Goal: Browse casually: Explore the website without a specific task or goal

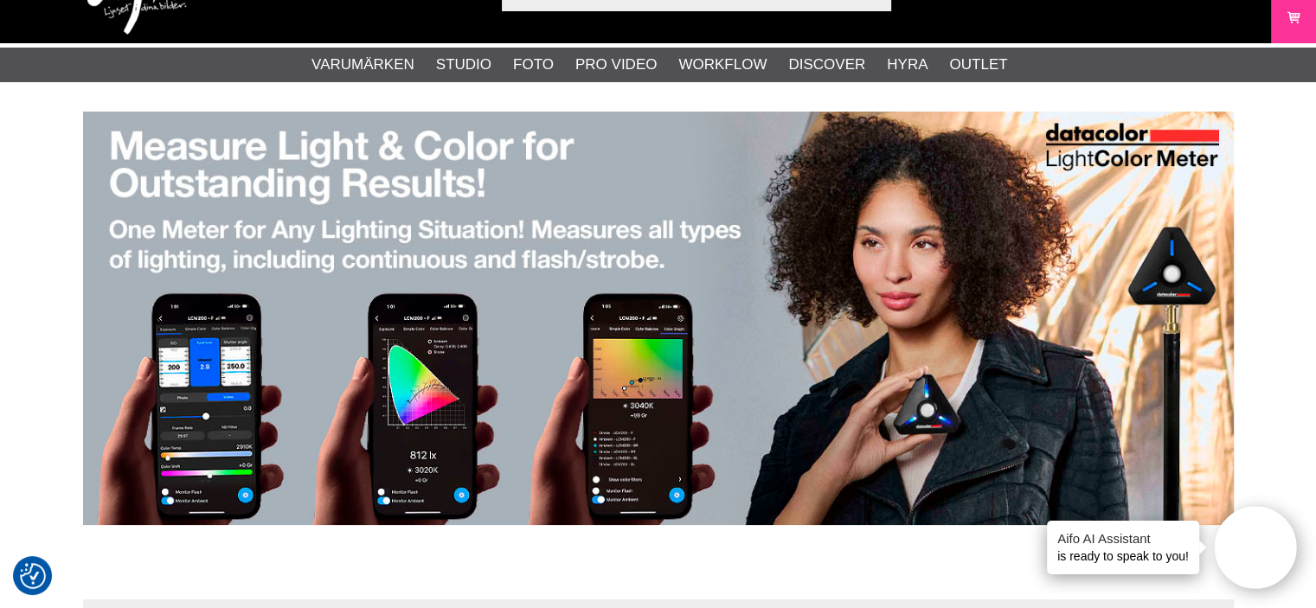
scroll to position [87, 0]
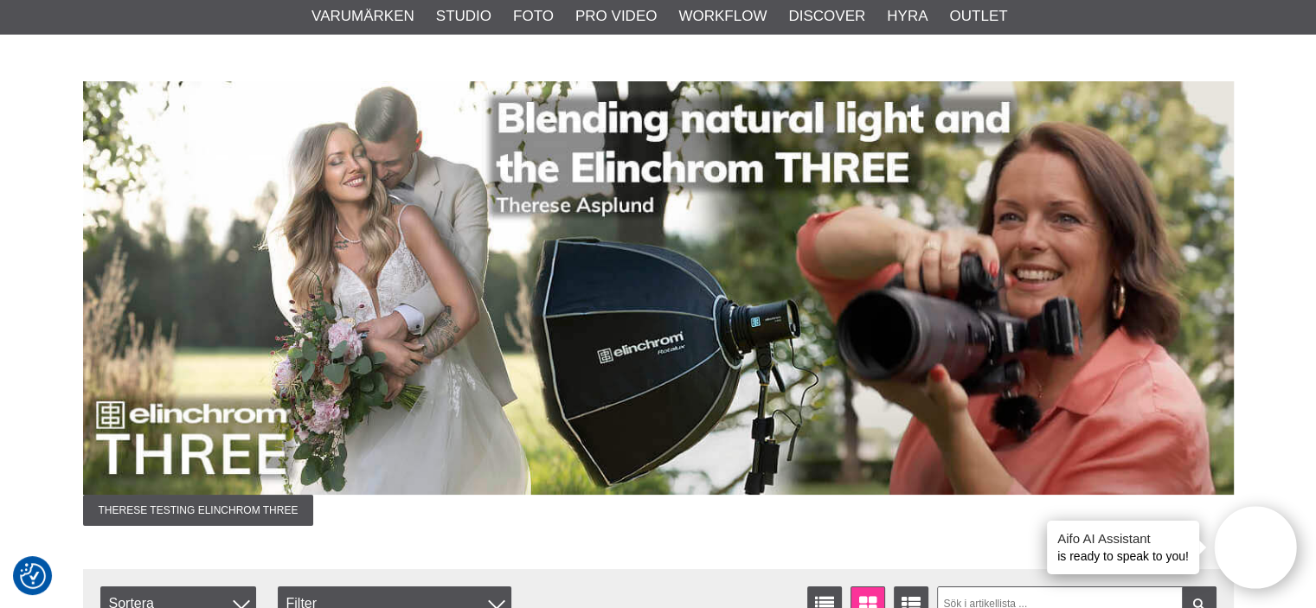
click at [879, 344] on img at bounding box center [658, 288] width 1151 height 414
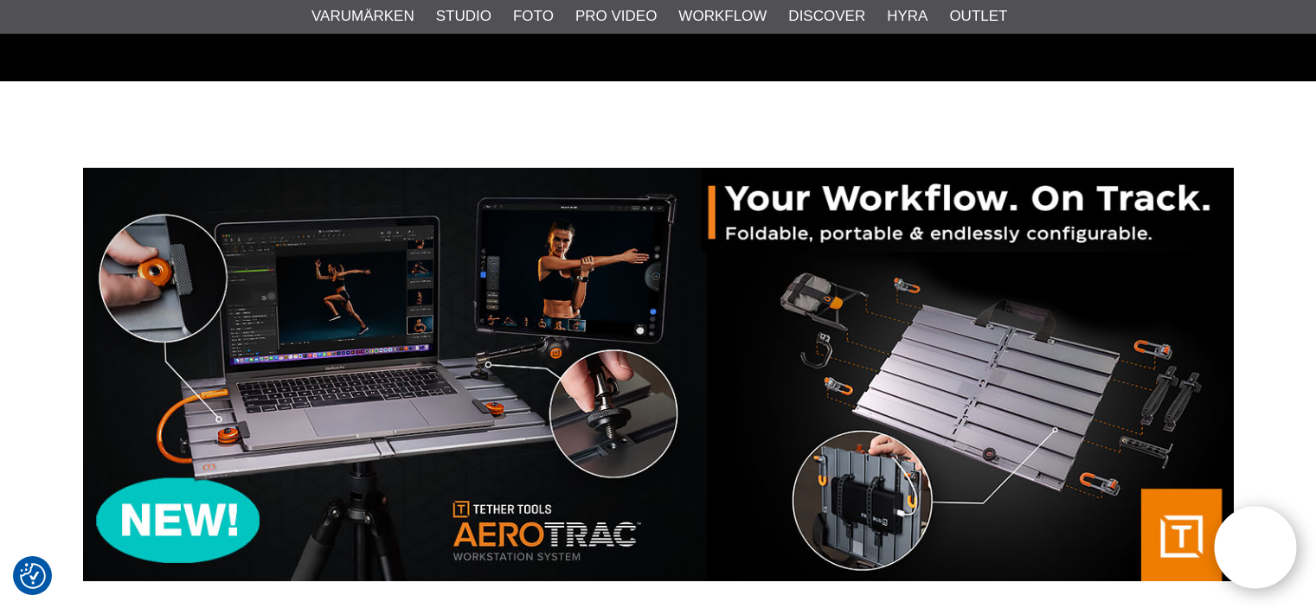
scroll to position [87, 0]
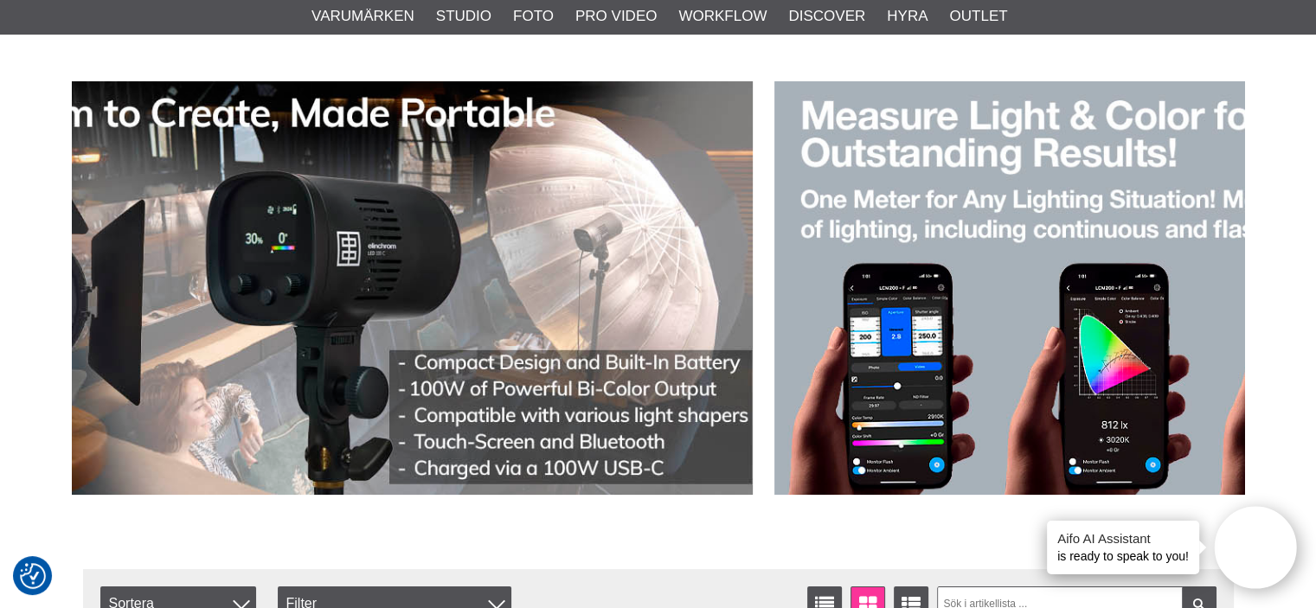
drag, startPoint x: 473, startPoint y: 351, endPoint x: 1260, endPoint y: 145, distance: 814.4
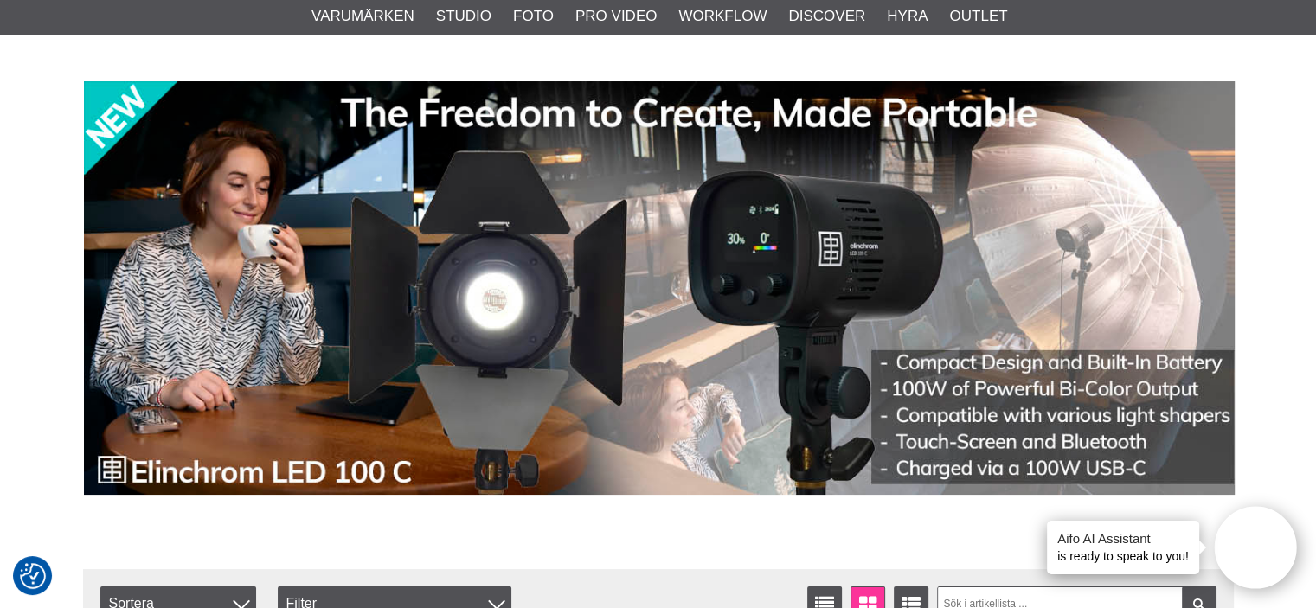
drag, startPoint x: 440, startPoint y: 248, endPoint x: 1244, endPoint y: 283, distance: 804.8
click at [1120, 293] on img at bounding box center [659, 288] width 1151 height 414
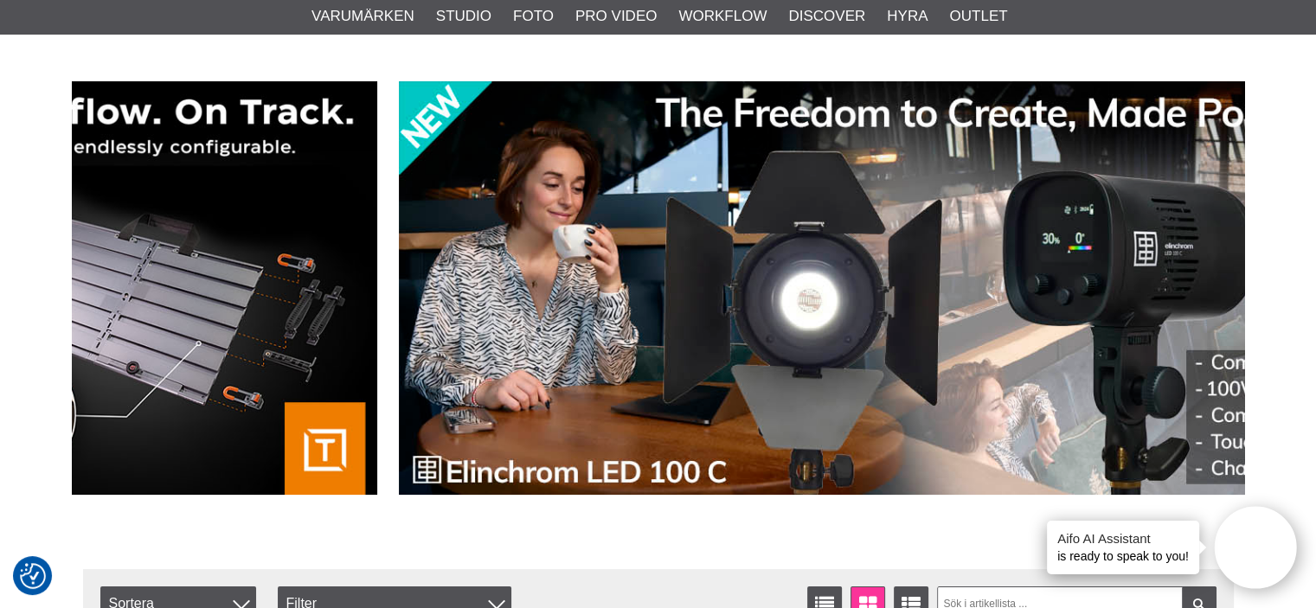
drag, startPoint x: 596, startPoint y: 249, endPoint x: 1239, endPoint y: 207, distance: 643.6
click at [1239, 207] on img at bounding box center [974, 288] width 1151 height 414
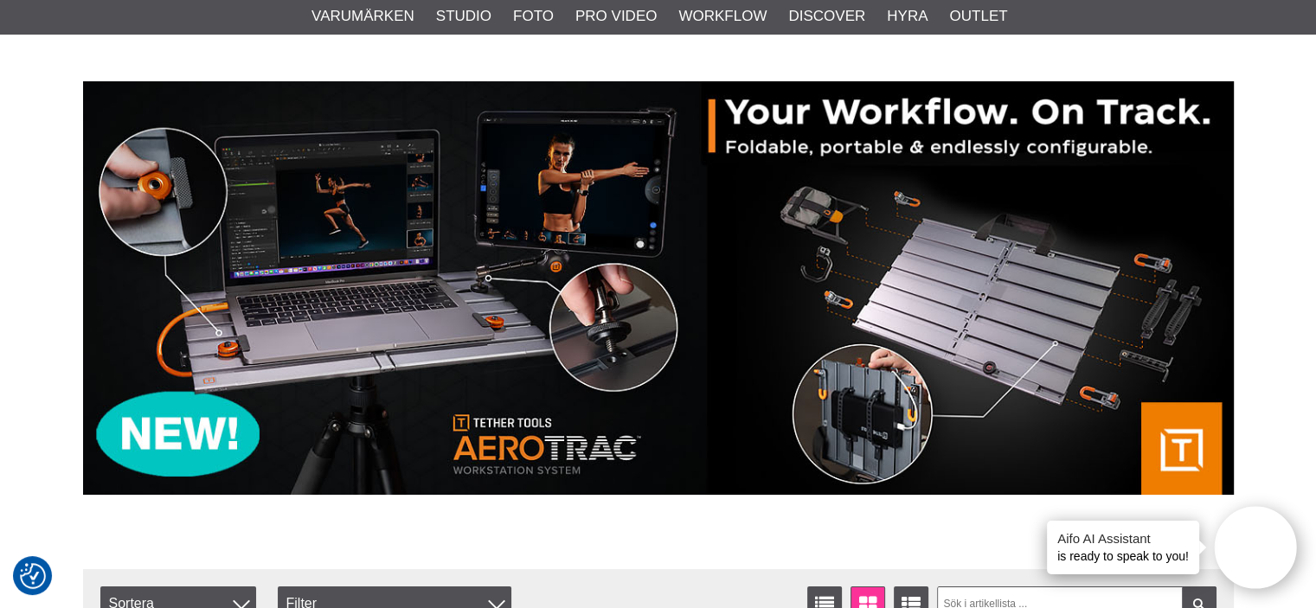
drag, startPoint x: 651, startPoint y: 270, endPoint x: 1123, endPoint y: 255, distance: 472.0
click at [1123, 255] on img at bounding box center [658, 288] width 1151 height 414
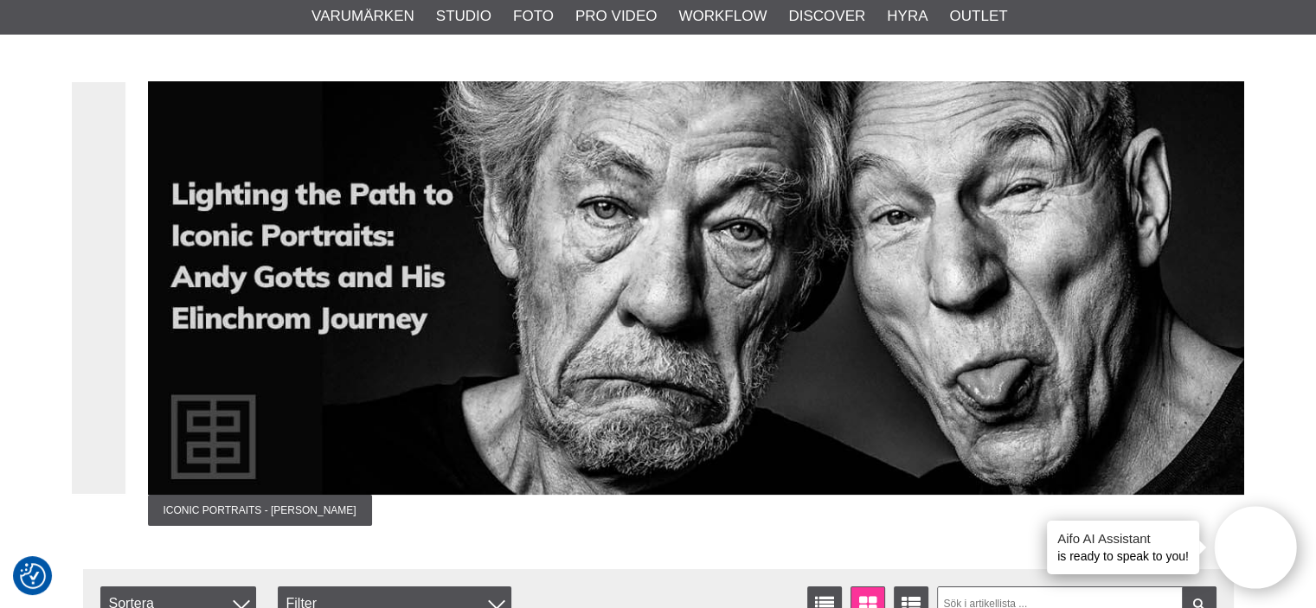
drag, startPoint x: 742, startPoint y: 266, endPoint x: 1219, endPoint y: 188, distance: 483.2
click at [1219, 188] on img at bounding box center [723, 288] width 1151 height 414
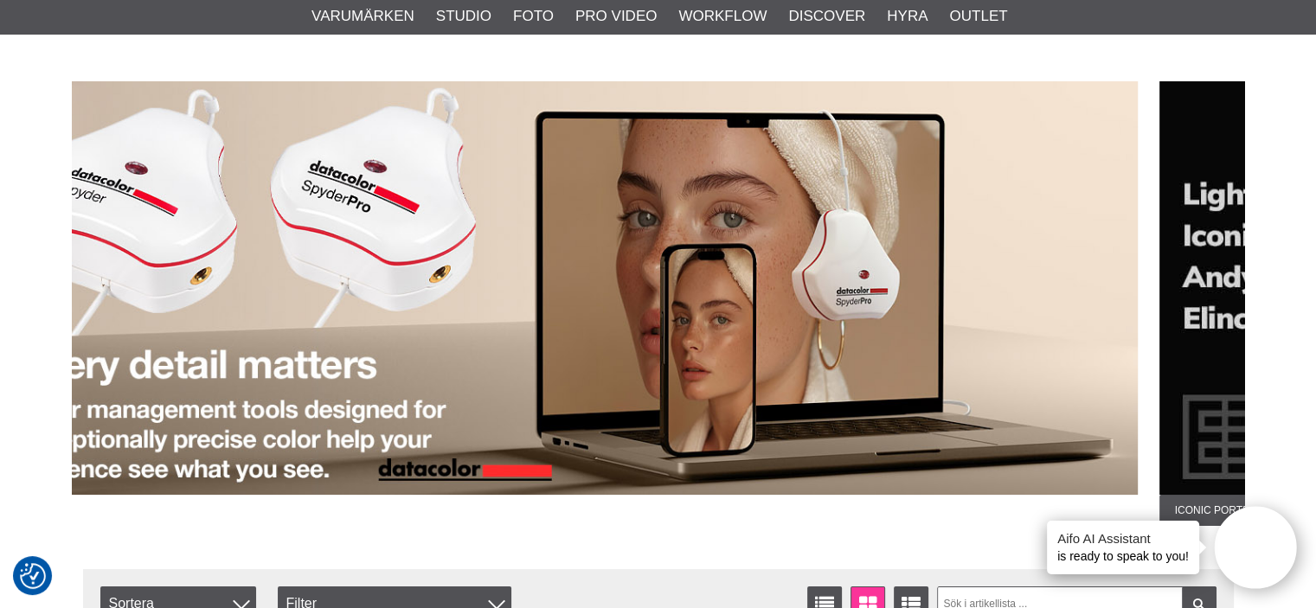
drag, startPoint x: 862, startPoint y: 244, endPoint x: 507, endPoint y: 249, distance: 354.9
click at [511, 248] on img at bounding box center [562, 288] width 1151 height 414
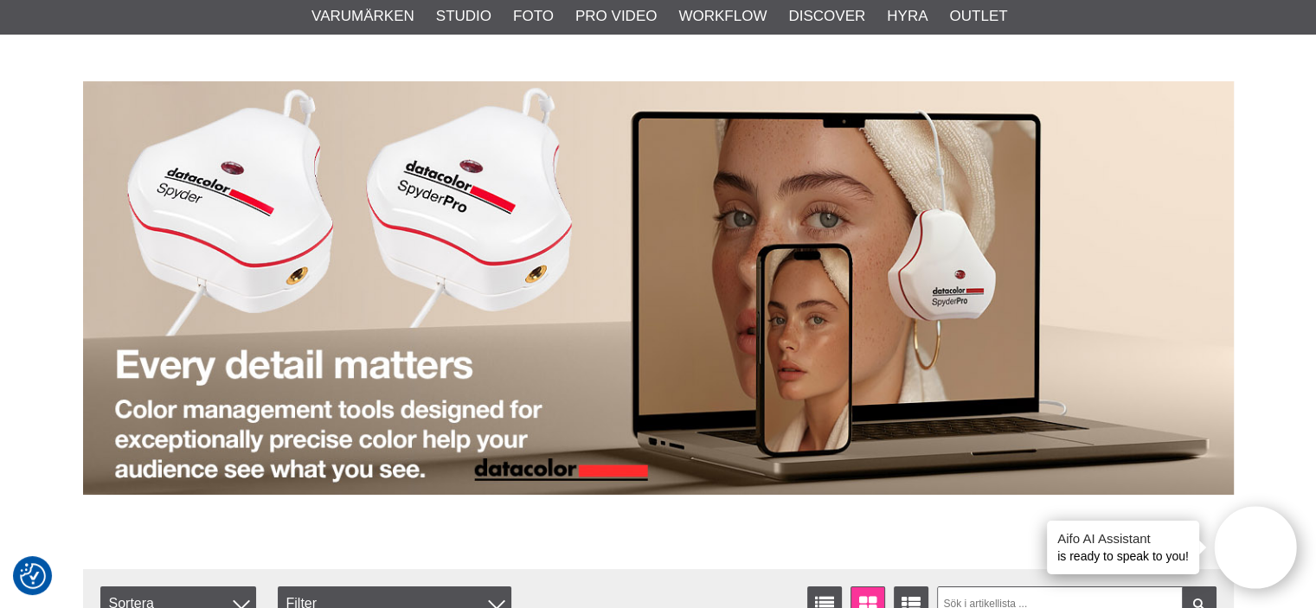
drag, startPoint x: 512, startPoint y: 250, endPoint x: 1329, endPoint y: 165, distance: 820.6
click at [1316, 164] on html "Vi värdesätter din integritet Vi och våra 1537 partners använder cookies och an…" at bounding box center [658, 217] width 1316 height 608
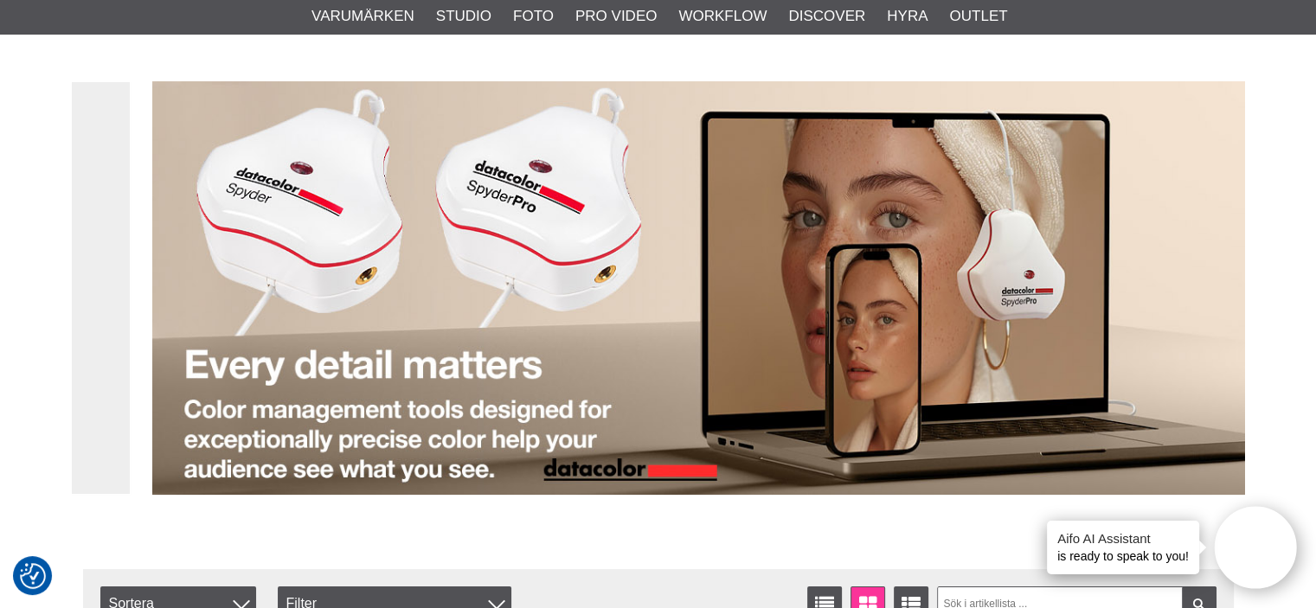
drag, startPoint x: 623, startPoint y: 235, endPoint x: 1141, endPoint y: 191, distance: 519.4
click at [1129, 194] on img at bounding box center [727, 288] width 1151 height 414
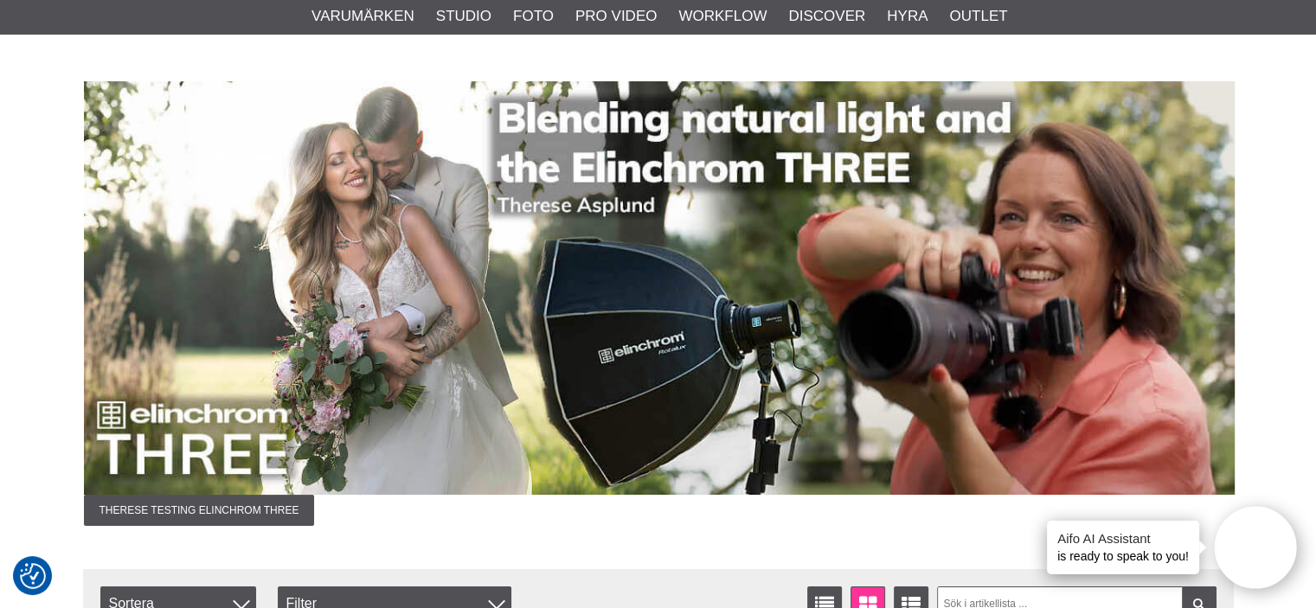
drag, startPoint x: 658, startPoint y: 254, endPoint x: 1262, endPoint y: 175, distance: 609.4
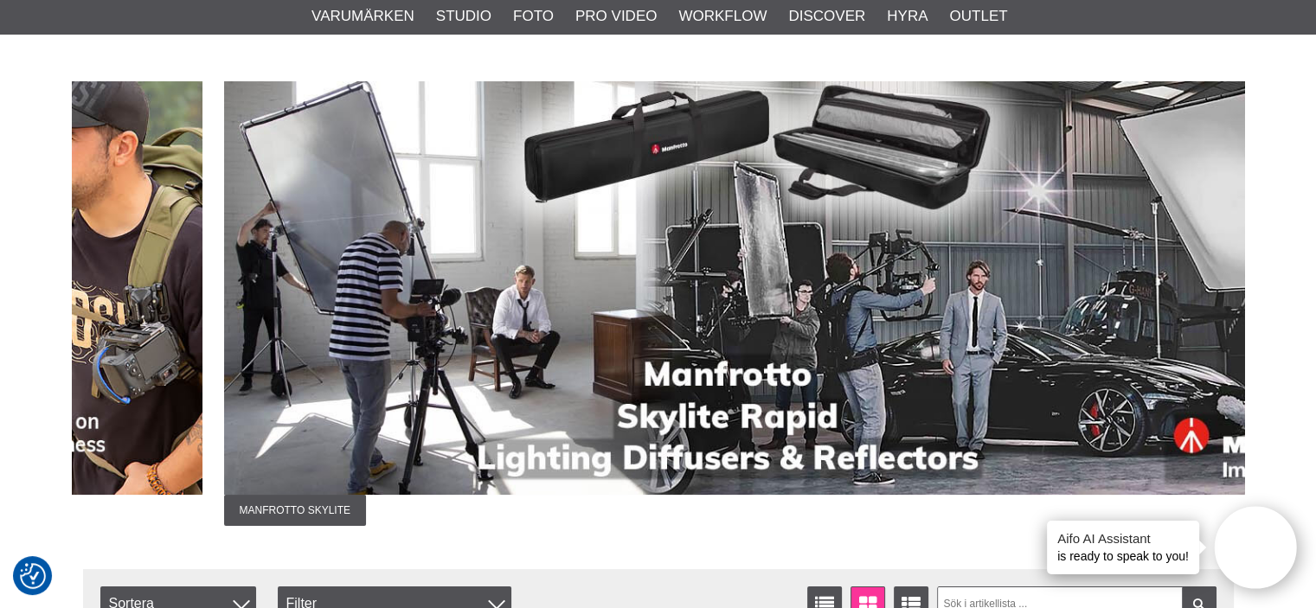
drag, startPoint x: 815, startPoint y: 200, endPoint x: 1329, endPoint y: 131, distance: 517.9
click at [1316, 132] on html "Vi värdesätter din integritet Vi och våra 1537 partners använder cookies och an…" at bounding box center [658, 217] width 1316 height 608
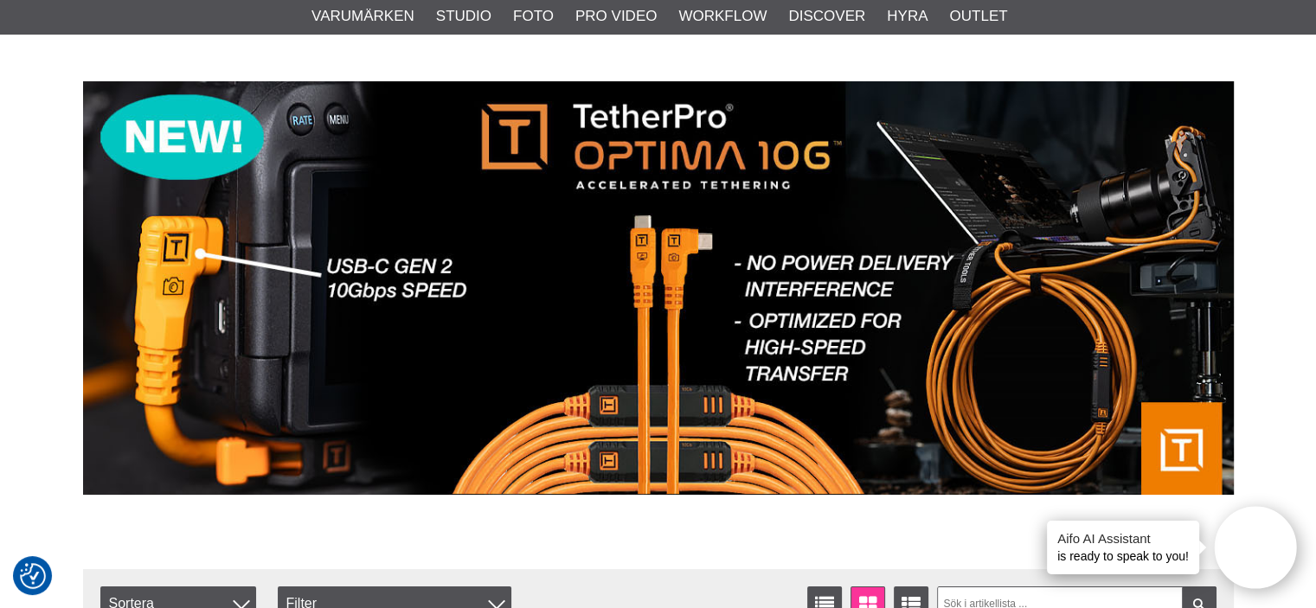
drag, startPoint x: 834, startPoint y: 229, endPoint x: 680, endPoint y: 262, distance: 156.7
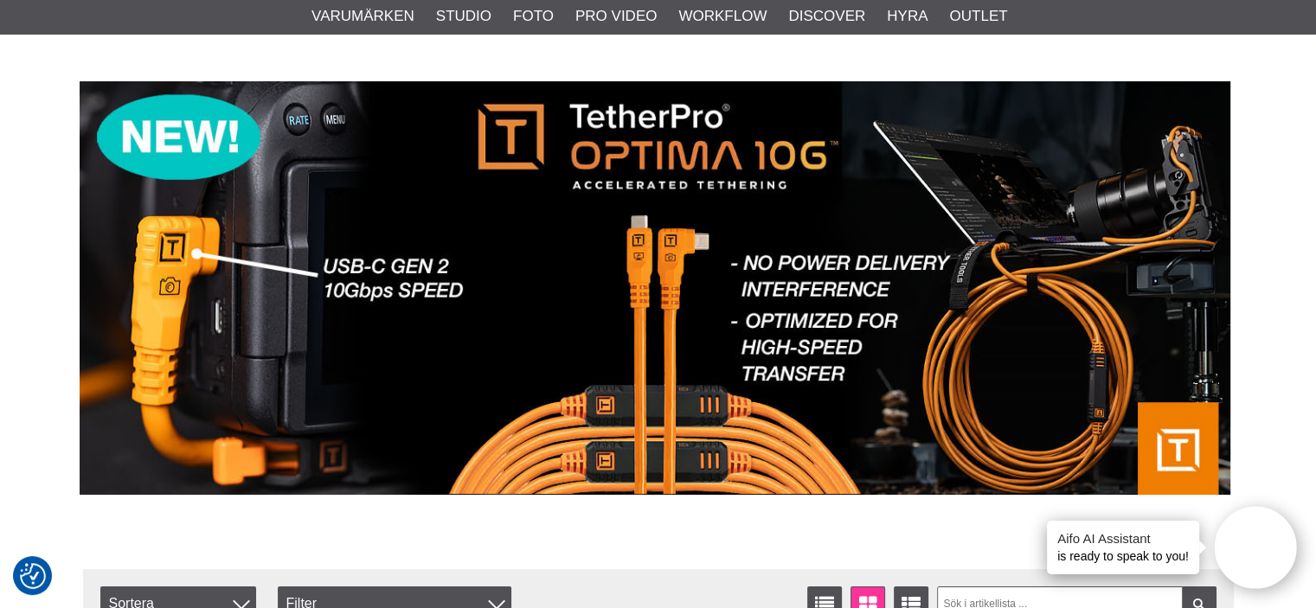
drag, startPoint x: 890, startPoint y: 239, endPoint x: 495, endPoint y: 209, distance: 395.8
click at [499, 207] on img at bounding box center [655, 288] width 1151 height 414
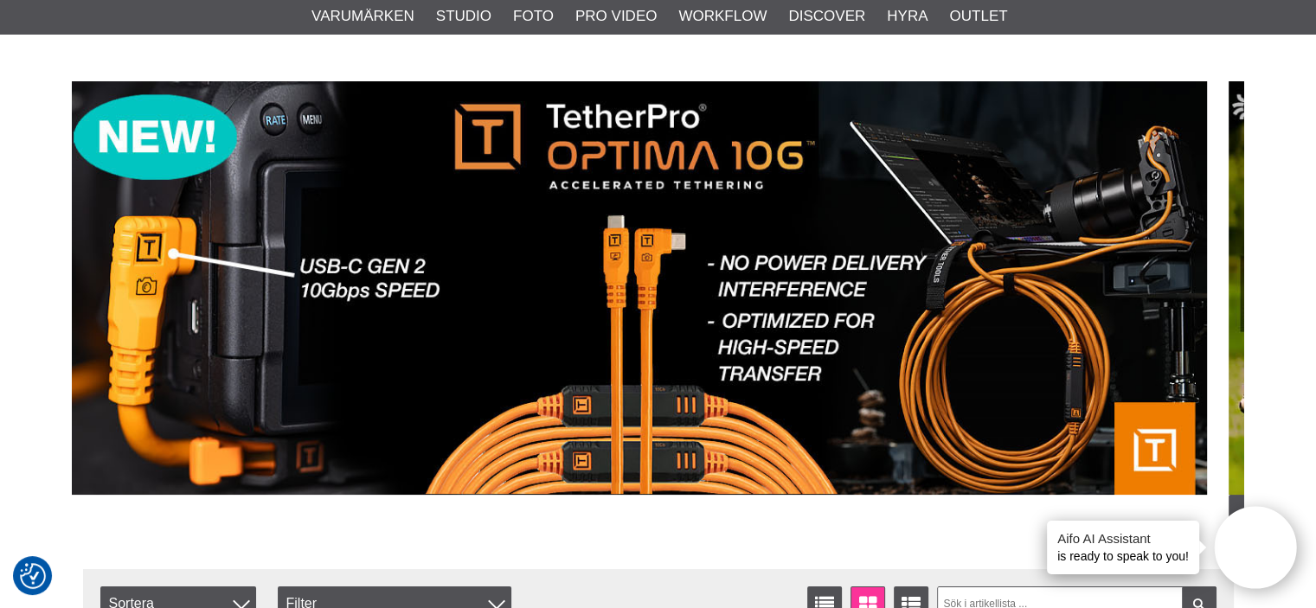
drag, startPoint x: 945, startPoint y: 183, endPoint x: 338, endPoint y: 253, distance: 610.7
click at [338, 253] on img at bounding box center [631, 288] width 1151 height 414
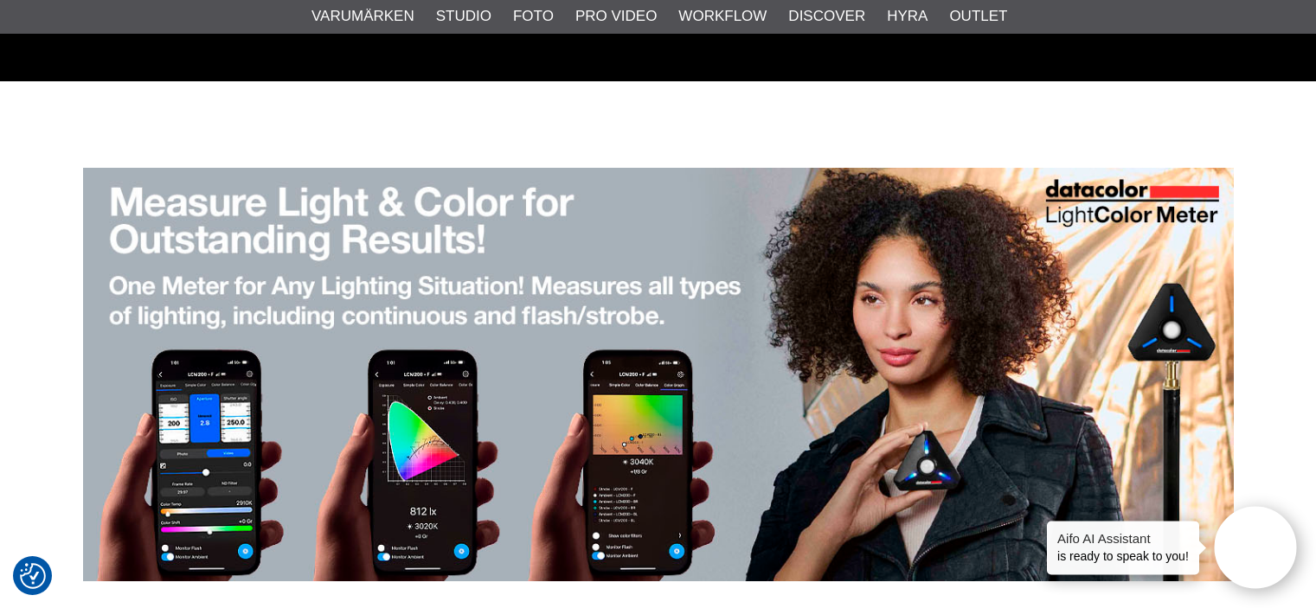
scroll to position [87, 0]
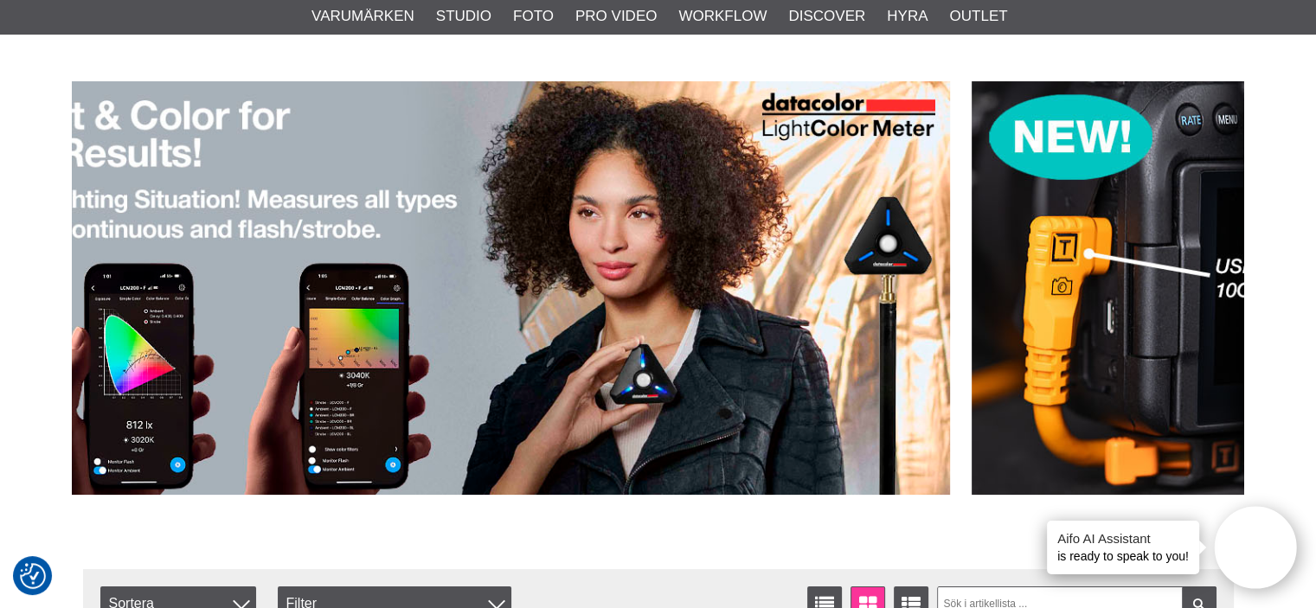
drag, startPoint x: 862, startPoint y: 253, endPoint x: 69, endPoint y: 112, distance: 805.3
click at [71, 112] on img at bounding box center [374, 288] width 1151 height 414
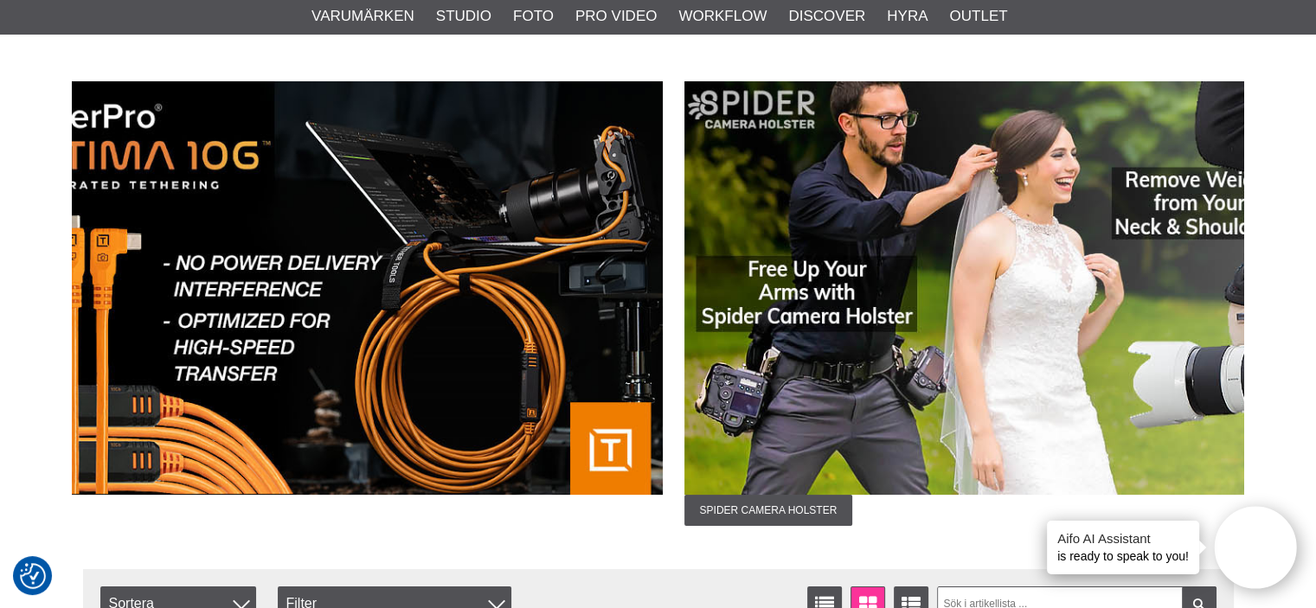
drag, startPoint x: 782, startPoint y: 246, endPoint x: 52, endPoint y: 126, distance: 740.4
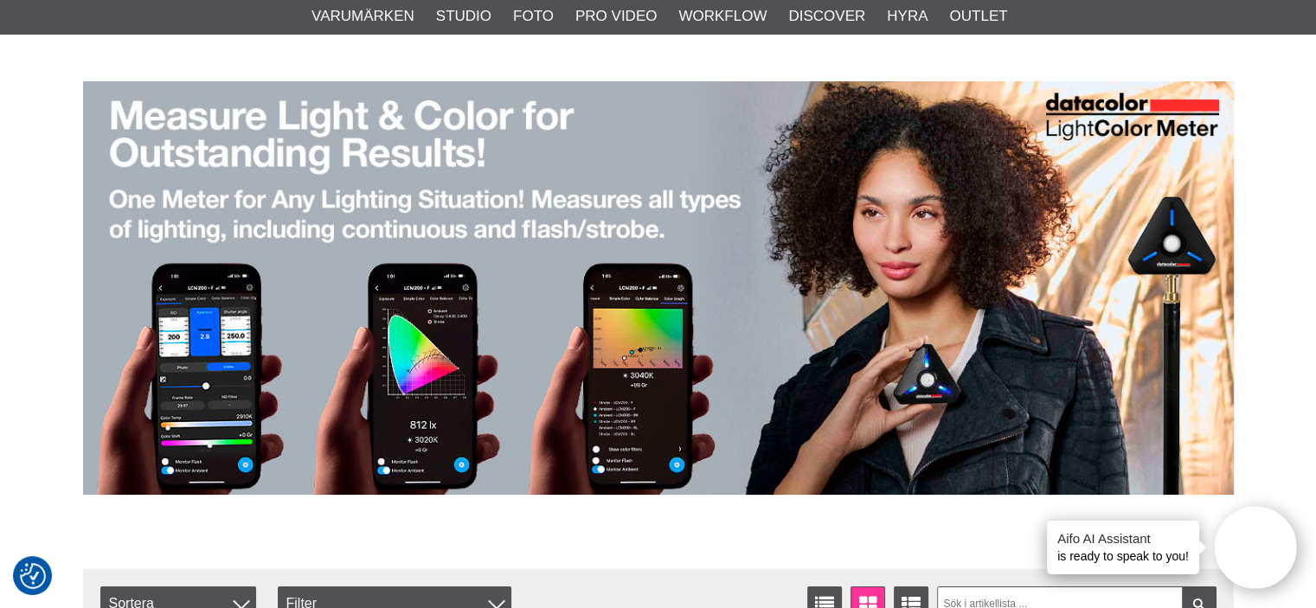
drag, startPoint x: 745, startPoint y: 313, endPoint x: 1178, endPoint y: 295, distance: 433.2
click at [1178, 295] on img at bounding box center [658, 288] width 1151 height 414
drag, startPoint x: 631, startPoint y: 325, endPoint x: 933, endPoint y: 318, distance: 302.2
click at [933, 318] on img at bounding box center [659, 288] width 1151 height 414
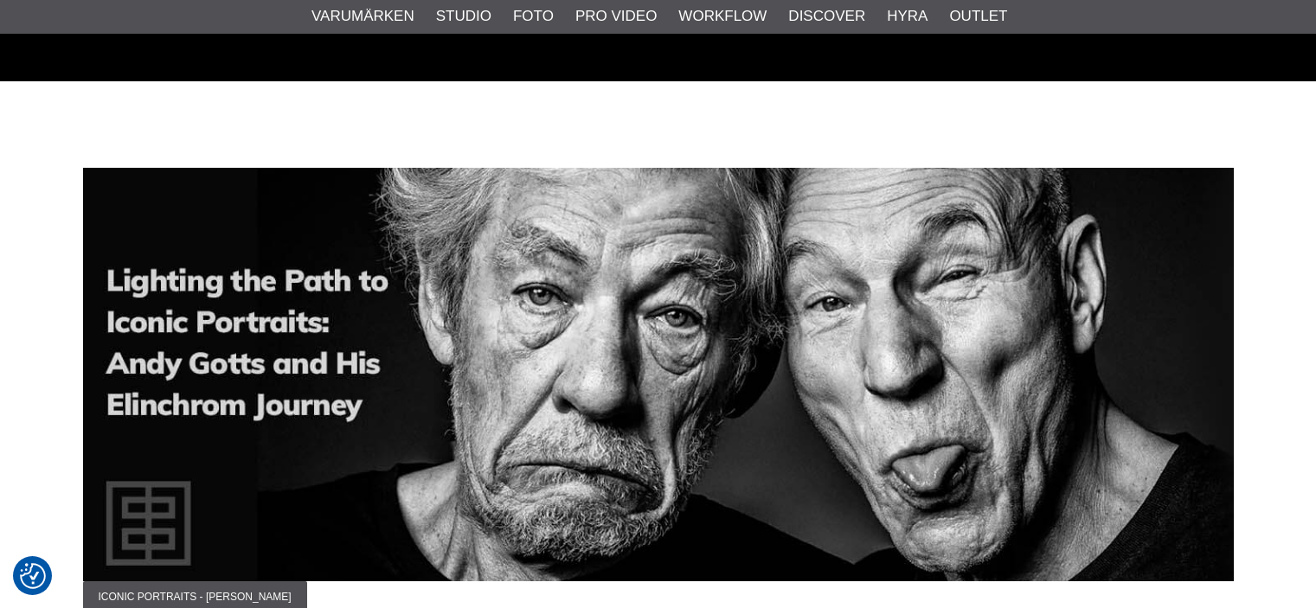
scroll to position [87, 0]
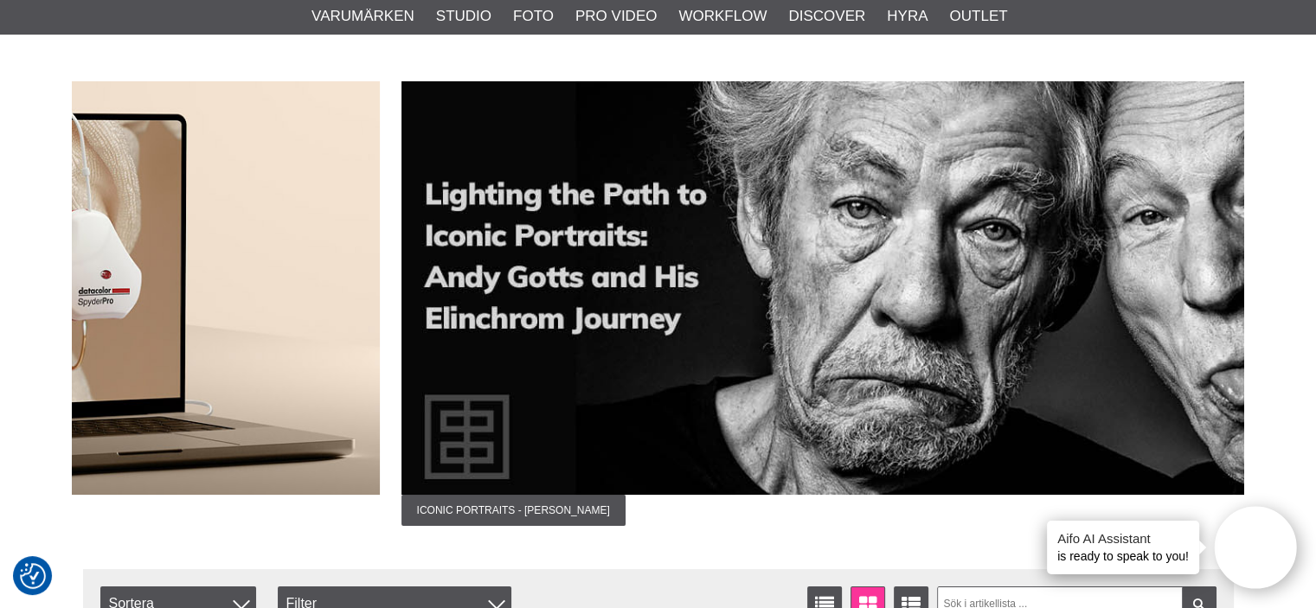
drag, startPoint x: 571, startPoint y: 307, endPoint x: 1110, endPoint y: 259, distance: 541.4
click at [1109, 259] on img at bounding box center [977, 288] width 1151 height 414
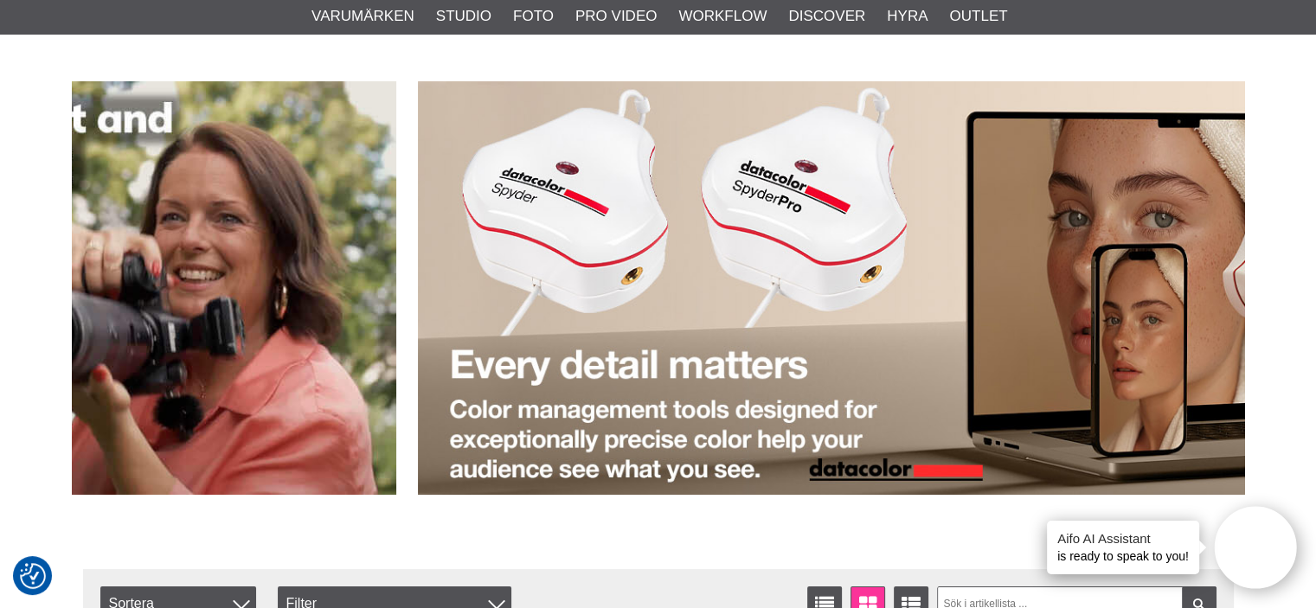
drag, startPoint x: 666, startPoint y: 325, endPoint x: 1276, endPoint y: 296, distance: 610.9
click at [1230, 297] on img at bounding box center [993, 288] width 1151 height 414
